Goal: Task Accomplishment & Management: Complete application form

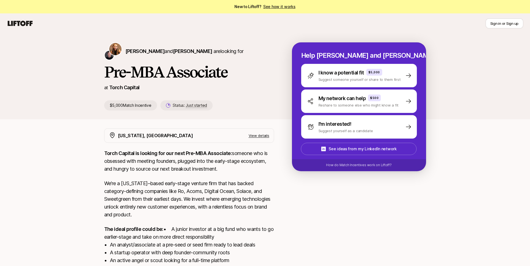
click at [351, 122] on div "I'm interested!" at bounding box center [345, 124] width 54 height 8
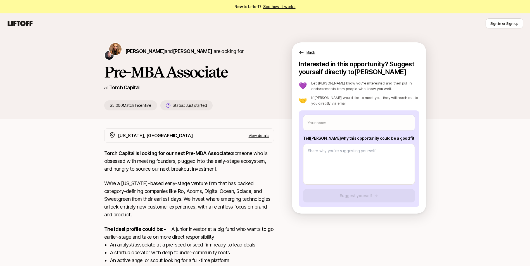
drag, startPoint x: 143, startPoint y: 51, endPoint x: 125, endPoint y: 67, distance: 24.5
click at [125, 67] on h1 "Pre-MBA Associate" at bounding box center [189, 72] width 170 height 17
drag, startPoint x: 147, startPoint y: 50, endPoint x: 127, endPoint y: 64, distance: 24.3
click at [127, 64] on h1 "Pre-MBA Associate" at bounding box center [189, 72] width 170 height 17
click at [140, 51] on span "[PERSON_NAME]" at bounding box center [144, 51] width 39 height 6
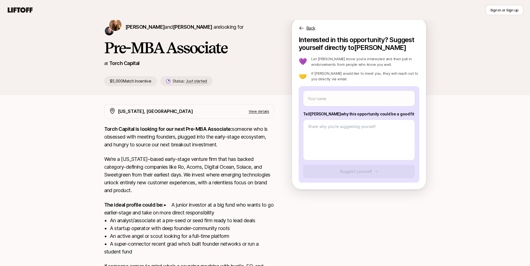
scroll to position [24, 0]
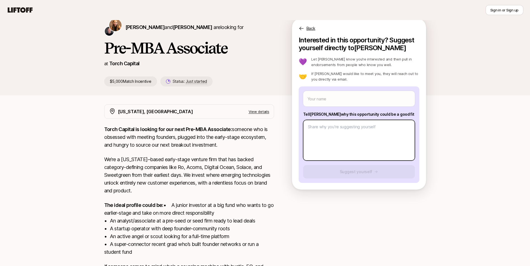
click at [352, 144] on textarea at bounding box center [359, 140] width 112 height 41
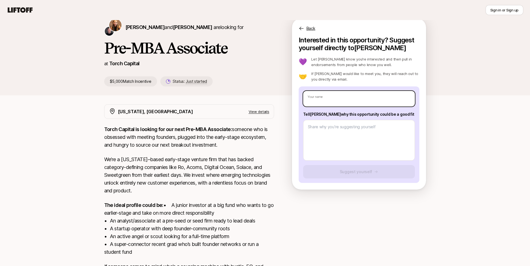
click at [330, 94] on input "text" at bounding box center [359, 99] width 112 height 16
click at [185, 28] on span "[PERSON_NAME]" at bounding box center [192, 27] width 39 height 6
click at [338, 109] on div "Your name Tell [PERSON_NAME] why this opportunity could be a good fit Suggest y…" at bounding box center [359, 135] width 121 height 97
click at [336, 101] on input "text" at bounding box center [359, 99] width 112 height 16
type textarea "x"
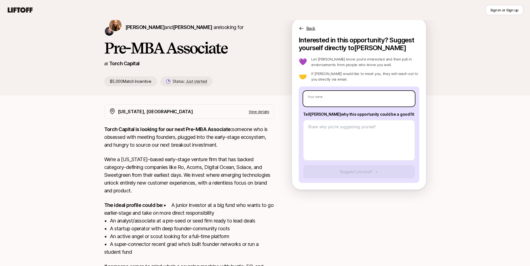
type input "F"
type textarea "x"
type input "Fel"
type textarea "x"
type input "Feli"
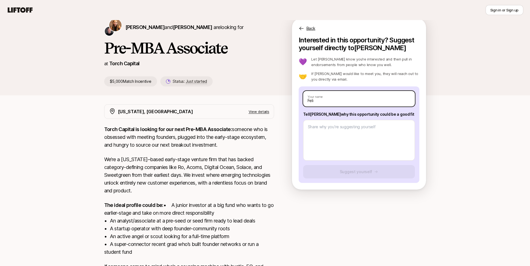
type textarea "x"
type input "[PERSON_NAME]"
type textarea "x"
type input "[PERSON_NAME]-"
type textarea "x"
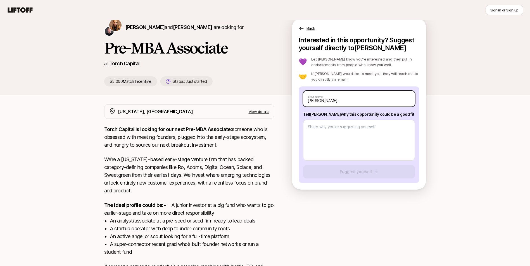
type input "[PERSON_NAME]"
type textarea "x"
type input "[PERSON_NAME]"
type textarea "x"
type input "[PERSON_NAME]"
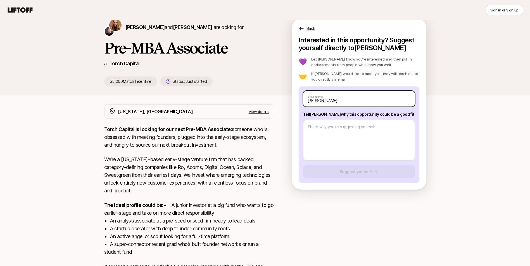
type textarea "x"
type input "[PERSON_NAME]"
type textarea "x"
type input "[PERSON_NAME]"
type textarea "x"
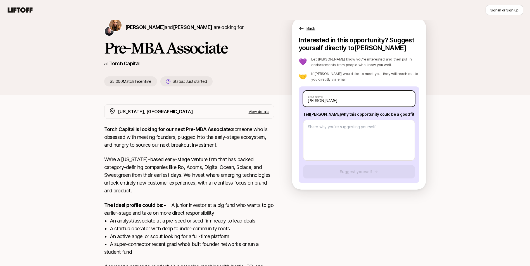
type input "[PERSON_NAME]"
type textarea "x"
type input "[PERSON_NAME]"
type textarea "x"
type input "[PERSON_NAME]"
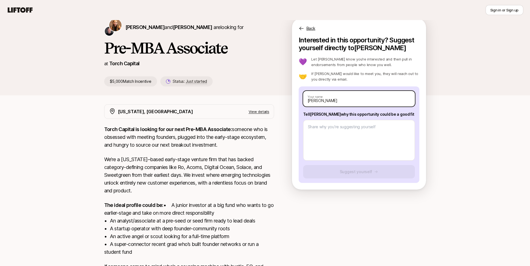
type textarea "x"
type input "[PERSON_NAME]"
type textarea "x"
type input "[PERSON_NAME]"
type textarea "x"
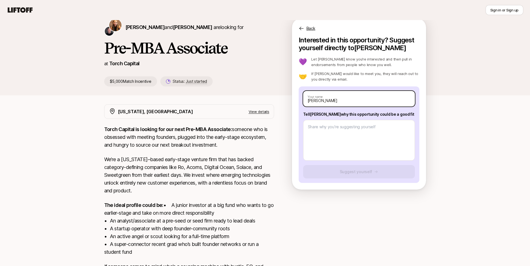
type input "[PERSON_NAME]"
type textarea "x"
type input "[PERSON_NAME]"
type textarea "x"
type input "[PERSON_NAME]"
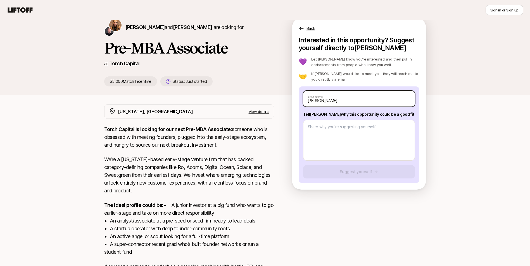
type textarea "x"
type input "[PERSON_NAME]"
type textarea "x"
type input "[PERSON_NAME]"
type textarea "x"
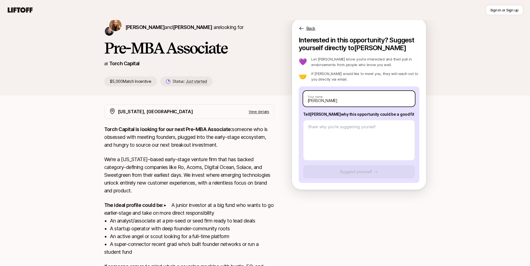
type input "[PERSON_NAME]"
type textarea "x"
type input "[PERSON_NAME]"
type textarea "x"
type input "[PERSON_NAME]"
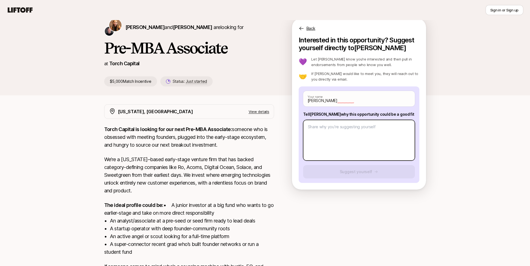
click at [349, 139] on textarea at bounding box center [359, 140] width 112 height 41
click at [341, 135] on textarea at bounding box center [359, 140] width 112 height 41
paste textarea "Lore ips dolo sit ametc, A elit seddoeius t incidi utlabore et dolorema ali eni…"
type textarea "x"
type textarea "Lore ips dolo sit ametc, A elit seddoeius t incidi utlabore et dolorema ali eni…"
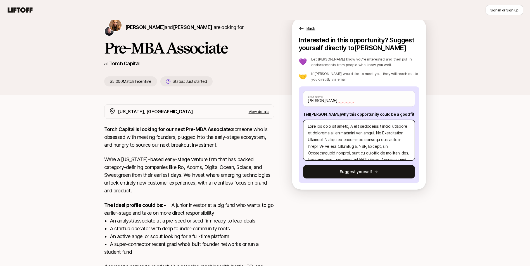
scroll to position [0, 0]
drag, startPoint x: 338, startPoint y: 127, endPoint x: 324, endPoint y: 127, distance: 14.0
click at [323, 127] on textarea at bounding box center [359, 140] width 112 height 41
type textarea "x"
type textarea "Lore ipsu dolor, S amet consectet a elitse doeiusmo te incididu utl etdolorema …"
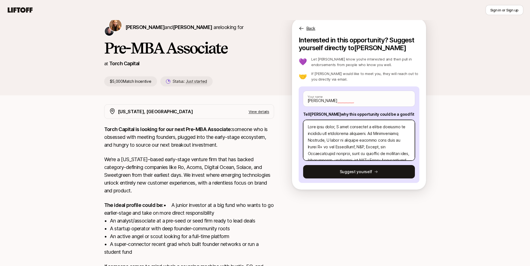
type textarea "x"
type textarea "Lore ips dolor, S amet consectet a elitse doeiusmo te incididu utl etdolorema a…"
type textarea "x"
type textarea "Lore ips dolor, S amet consectet a elitse doeiusmo te incididu utl etdolorema a…"
type textarea "x"
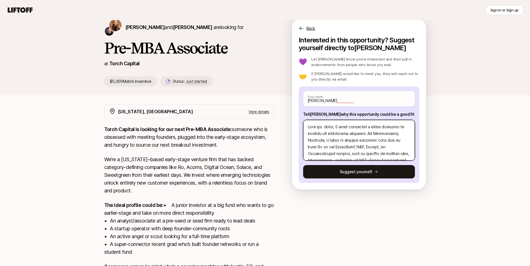
type textarea "Lore ips dolor, S amet consectet a elitse doeiusmo te incididu utl etdolorema a…"
type textarea "x"
type textarea "Lore ip dolor, S amet consectet a elitse doeiusmo te incididu utl etdolorema al…"
type textarea "x"
type textarea "Lore ip dolor, S amet consectet a elitse doeiusmo te incididu utl etdolorema al…"
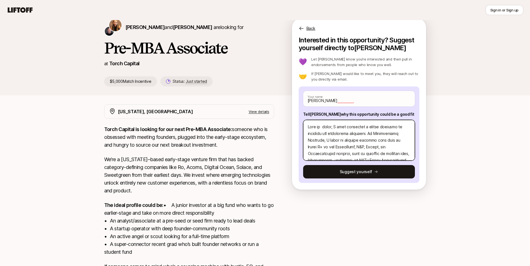
type textarea "x"
type textarea "Lore ips dolor, S amet consectet a elitse doeiusmo te incididu utl etdolorema a…"
type textarea "x"
type textarea "Lore ips dolor, S amet consectet a elitse doeiusmo te incididu utl etdolorema a…"
type textarea "x"
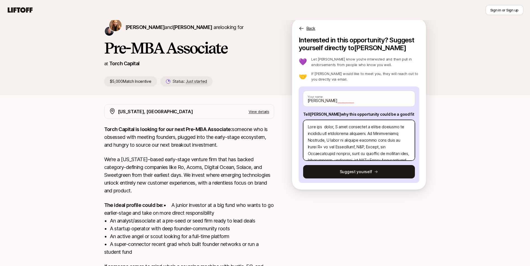
type textarea "Lore ips d sitam, C adip elitseddo e tempor incididu ut laboreet dol magnaaliqu…"
type textarea "x"
type textarea "Lore ips do sitam, C adip elitseddo e tempor incididu ut laboreet dol magnaaliq…"
type textarea "x"
type textarea "Lore ips dol sitam, C adip elitseddo e tempor incididu ut laboreet dol magnaali…"
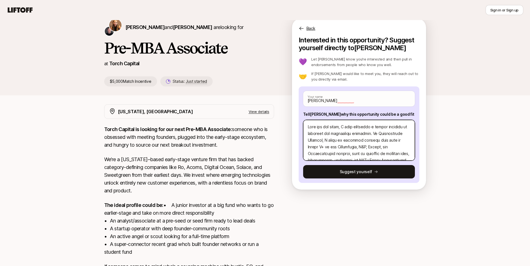
type textarea "x"
type textarea "Lore ips dolo sitam, C adip elitseddo e tempor incididu ut laboreet dol magnaal…"
type textarea "x"
type textarea "Lore ips dolo sitam, C adip elitseddo e tempor incididu ut laboreet dol magnaal…"
type textarea "x"
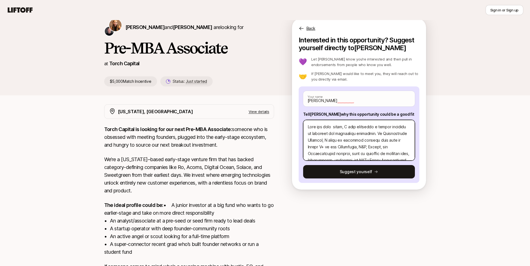
type textarea "Lore ips dolo s ametc, A elit seddoeius t incidi utlabore et dolorema ali enima…"
type textarea "x"
type textarea "Lore ips dolo si ametc, A elit seddoeius t incidi utlabore et dolorema ali enim…"
type textarea "x"
type textarea "Lore ips dolo sit ametc, A elit seddoeius t incidi utlabore et dolorema ali eni…"
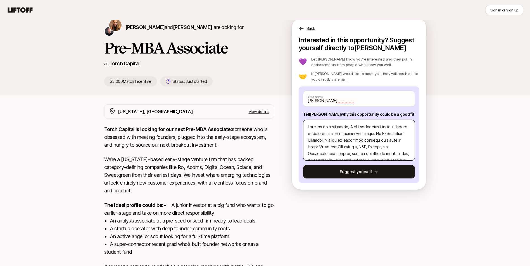
type textarea "x"
type textarea "Lore ips dolo sita conse, A elit seddoeius t incidi utlabore et dolorema ali en…"
type textarea "x"
click at [351, 137] on textarea at bounding box center [359, 140] width 112 height 41
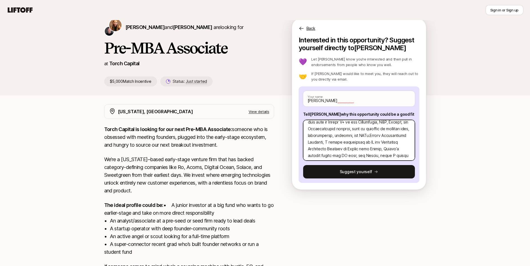
click at [319, 143] on textarea at bounding box center [359, 140] width 112 height 41
type textarea "Lore ips dolo sitam conse, A elit seddoeius t incidi utlabore et dolorema ali e…"
type textarea "x"
click at [325, 137] on textarea at bounding box center [359, 140] width 112 height 41
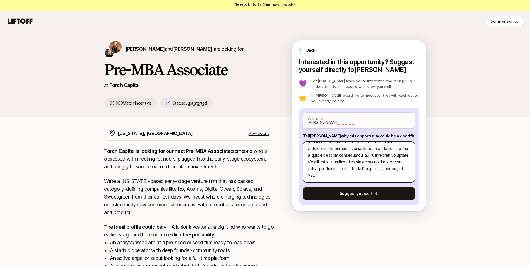
scroll to position [0, 0]
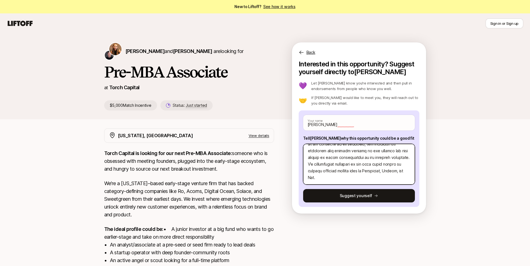
type textarea "Lore ips dolo sitam conse, A elit seddoeius t incidi utlabore et dolorema ali e…"
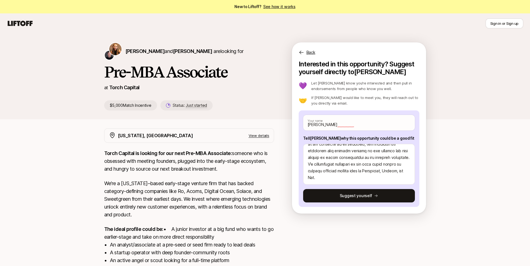
click at [369, 198] on button "Suggest yourself" at bounding box center [359, 195] width 112 height 13
type textarea "x"
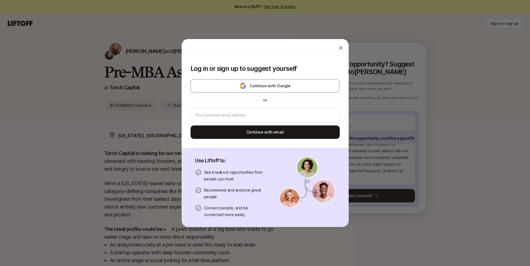
click at [290, 87] on button "Continue with Google" at bounding box center [264, 85] width 149 height 13
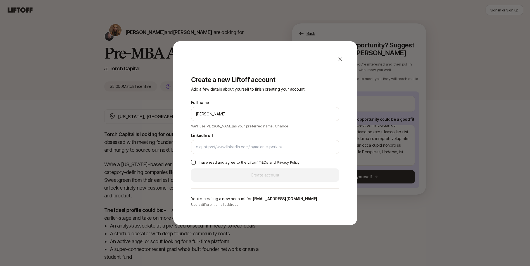
scroll to position [28, 0]
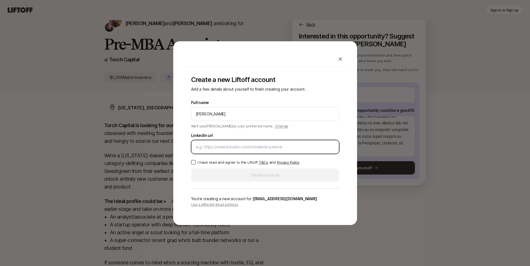
paste input "[URL][DOMAIN_NAME][PERSON_NAME]"
type input "[URL][DOMAIN_NAME][PERSON_NAME]"
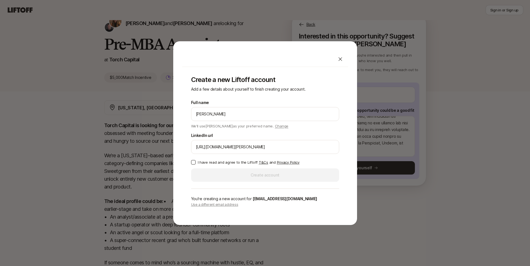
click at [202, 161] on p "I have read and agree to the Liftoff T&Cs and Privacy Policy" at bounding box center [249, 163] width 102 height 6
click at [195, 161] on button "I have read and agree to the Liftoff T&Cs and Privacy Policy" at bounding box center [193, 162] width 4 height 4
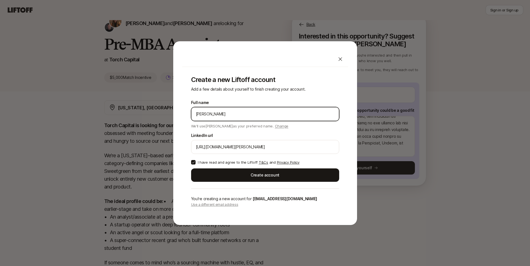
drag, startPoint x: 235, startPoint y: 116, endPoint x: 287, endPoint y: 115, distance: 51.4
click at [286, 115] on input "[PERSON_NAME]" at bounding box center [265, 114] width 139 height 7
type input "[PERSON_NAME]"
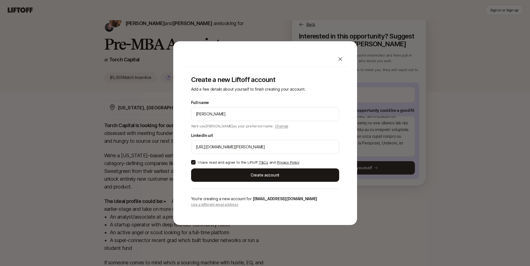
click at [272, 177] on button "Create account" at bounding box center [265, 175] width 148 height 13
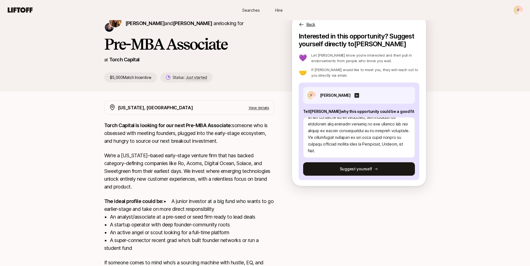
scroll to position [28, 0]
click at [361, 169] on button "Suggest yourself" at bounding box center [359, 169] width 112 height 13
type textarea "x"
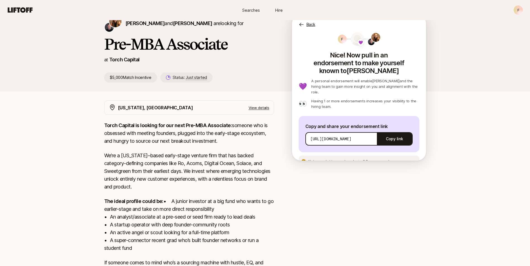
click at [373, 159] on span "See an example message" at bounding box center [387, 161] width 42 height 4
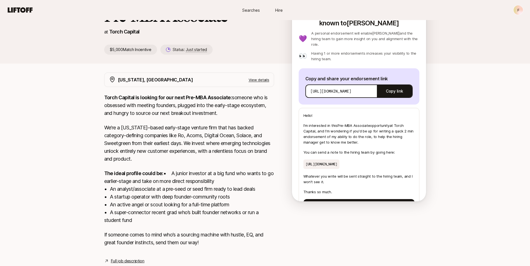
scroll to position [30, 0]
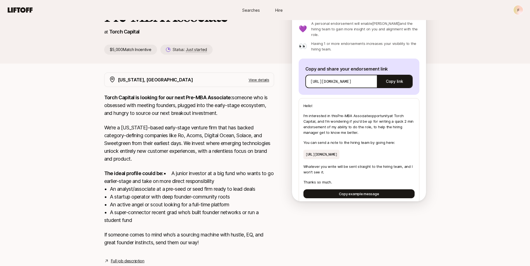
drag, startPoint x: 305, startPoint y: 141, endPoint x: 403, endPoint y: 147, distance: 98.5
click at [339, 150] on p "[URL][DOMAIN_NAME]" at bounding box center [321, 154] width 36 height 9
copy p "[URL][DOMAIN_NAME]"
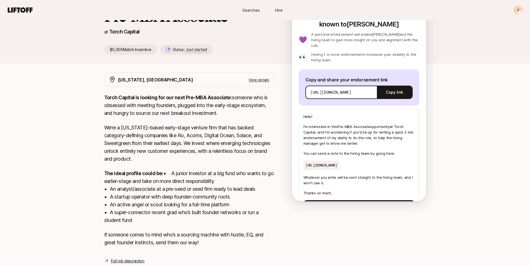
scroll to position [28, 0]
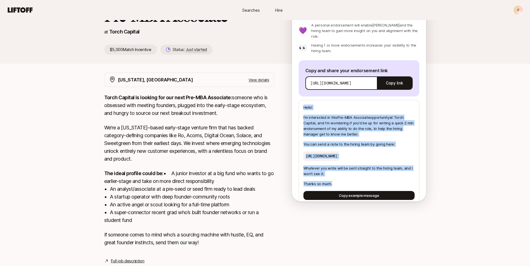
drag, startPoint x: 303, startPoint y: 93, endPoint x: 336, endPoint y: 176, distance: 88.9
click at [336, 176] on div "Hello! I'm interested in this Pre-MBA Associate opportunity at [GEOGRAPHIC_DATA…" at bounding box center [359, 152] width 121 height 105
copy div "Hello! I'm interested in this Pre-MBA Associate opportunity at [GEOGRAPHIC_DATA…"
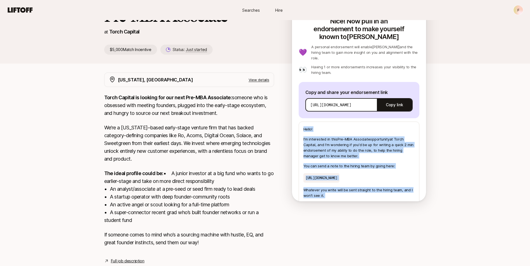
scroll to position [0, 0]
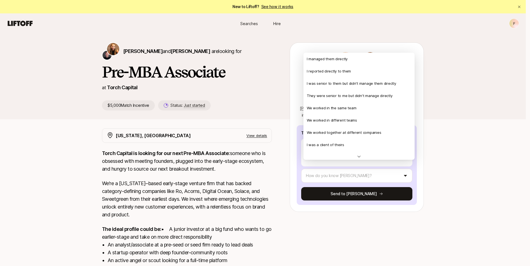
click at [383, 173] on html "New to Liftoff? See how it works F Searches Hire Searches Hire F Katie Reiner a…" at bounding box center [265, 133] width 530 height 266
type textarea "x"
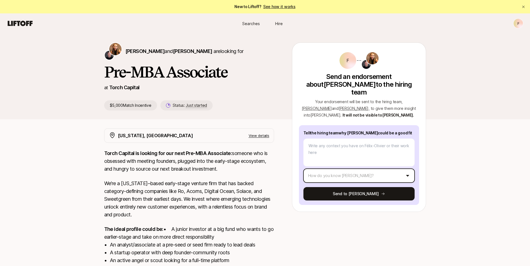
click at [300, 119] on html "New to Liftoff? See how it works F Searches Hire Searches Hire F Katie Reiner a…" at bounding box center [265, 133] width 530 height 266
